Goal: Task Accomplishment & Management: Complete application form

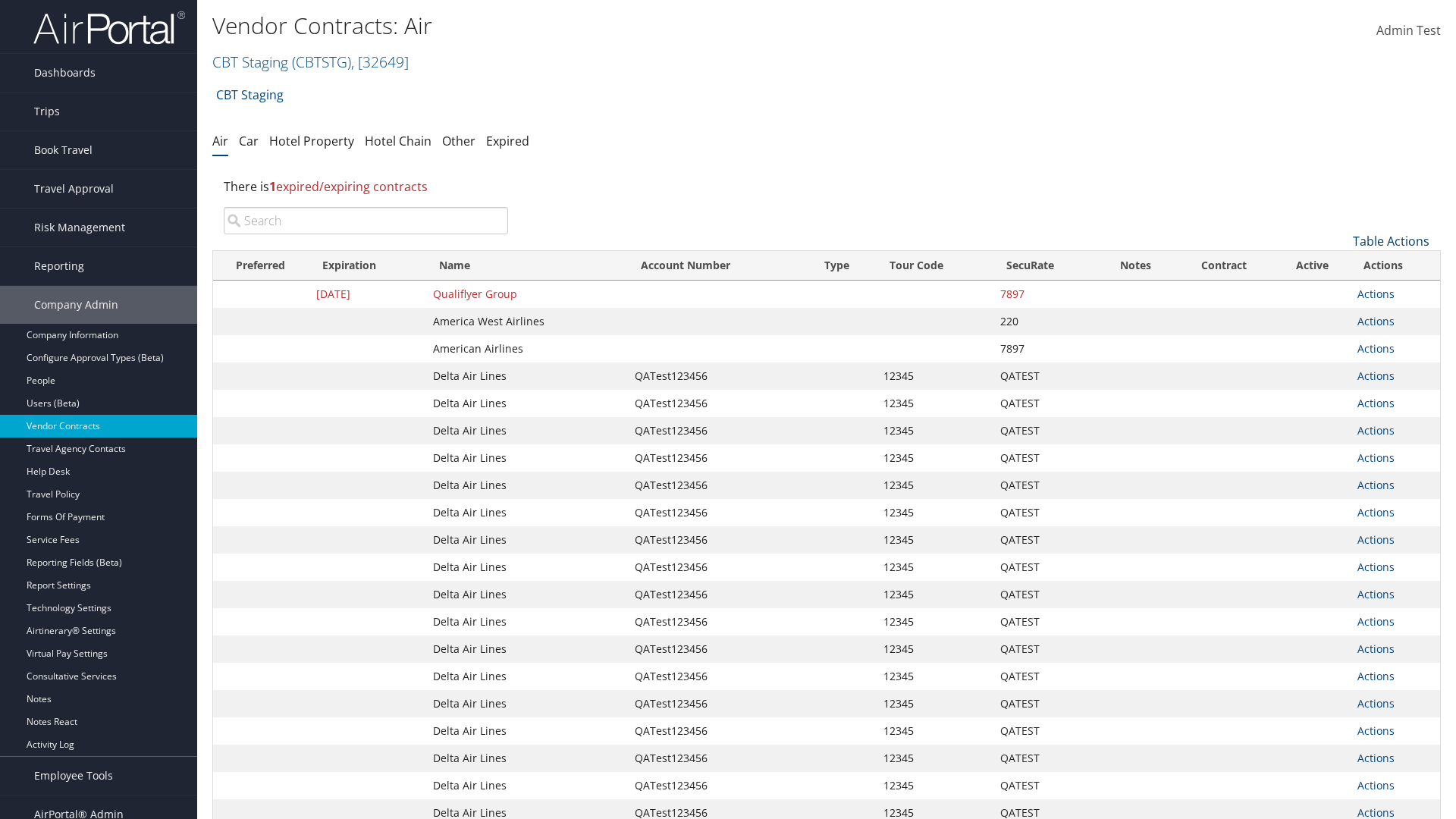
click at [1391, 241] on link "Table Actions" at bounding box center [1391, 241] width 77 height 17
click at [1340, 265] on link "Create New Contract" at bounding box center [1341, 265] width 200 height 26
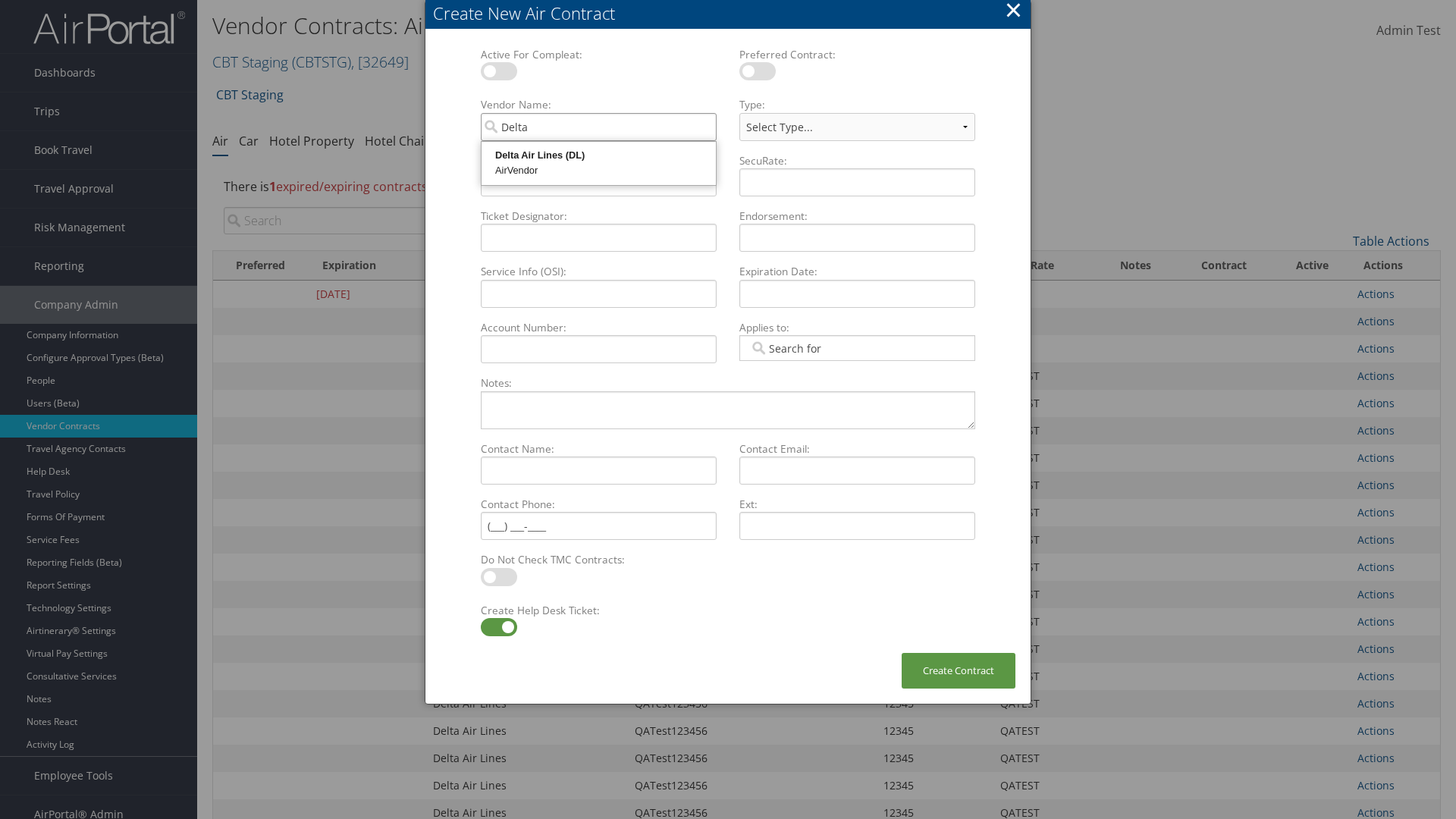
type input "Delta Air Lines"
select select "[object Object]"
type input "Delta Air Lines"
type input "QATest123456"
type input "12345"
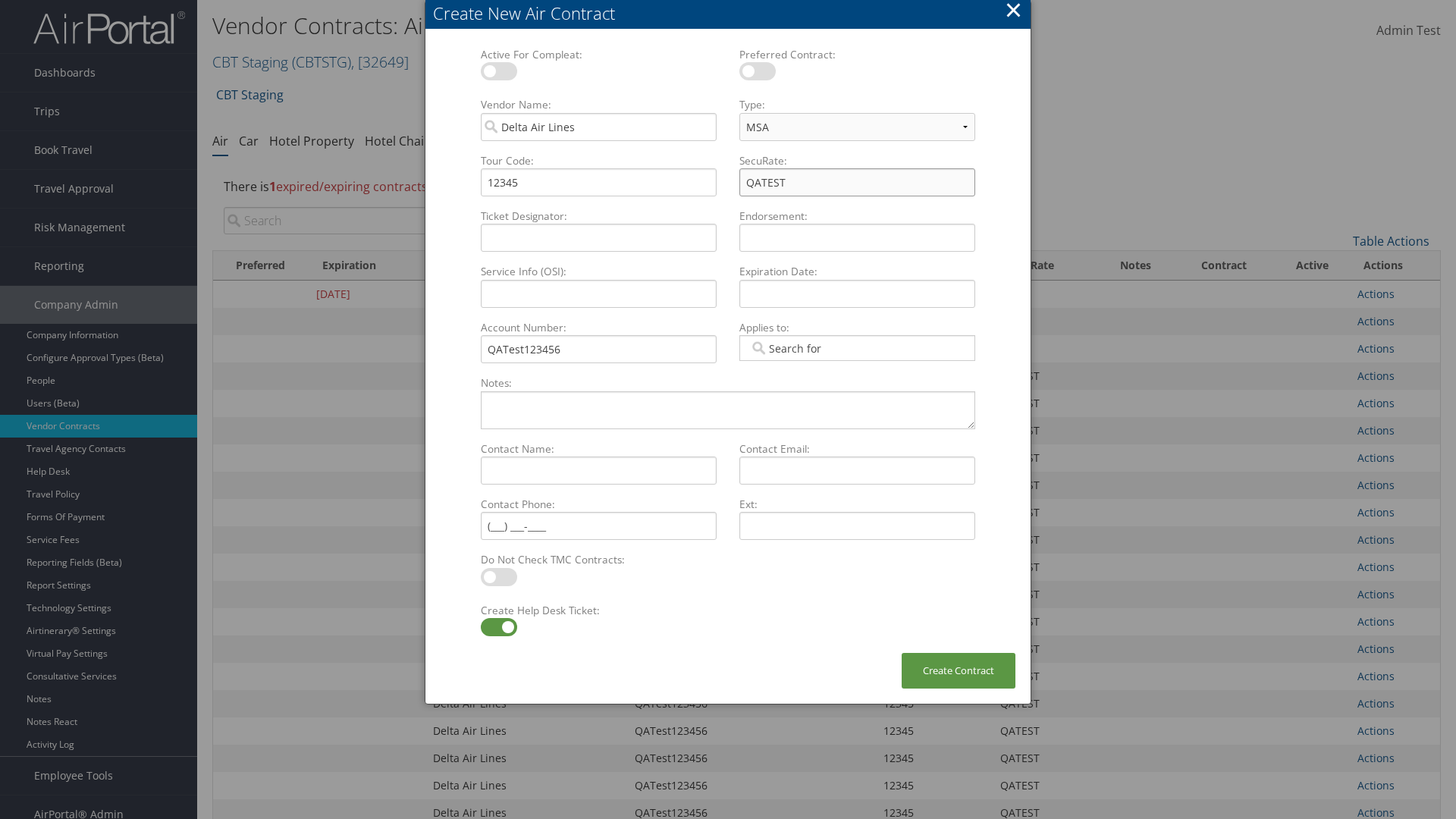
type input "QATEST"
click at [498, 627] on label at bounding box center [498, 627] width 36 height 18
click at [498, 627] on input "checkbox" at bounding box center [493, 629] width 10 height 10
checkbox input "false"
click at [959, 670] on button "Create Contract" at bounding box center [958, 670] width 114 height 35
